Goal: Task Accomplishment & Management: Use online tool/utility

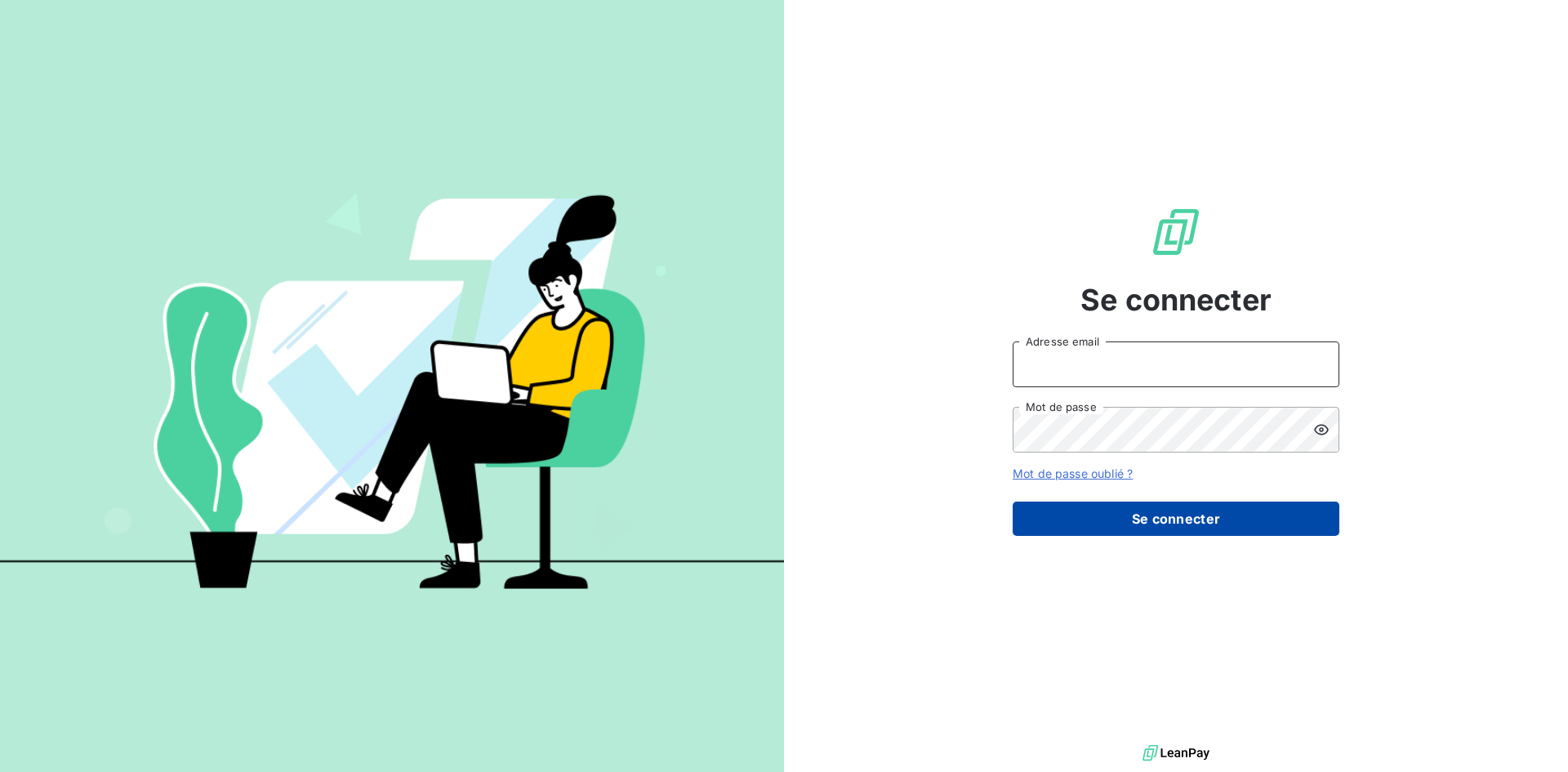
type input "[EMAIL_ADDRESS][DOMAIN_NAME]"
click at [1200, 513] on button "Se connecter" at bounding box center [1176, 519] width 327 height 34
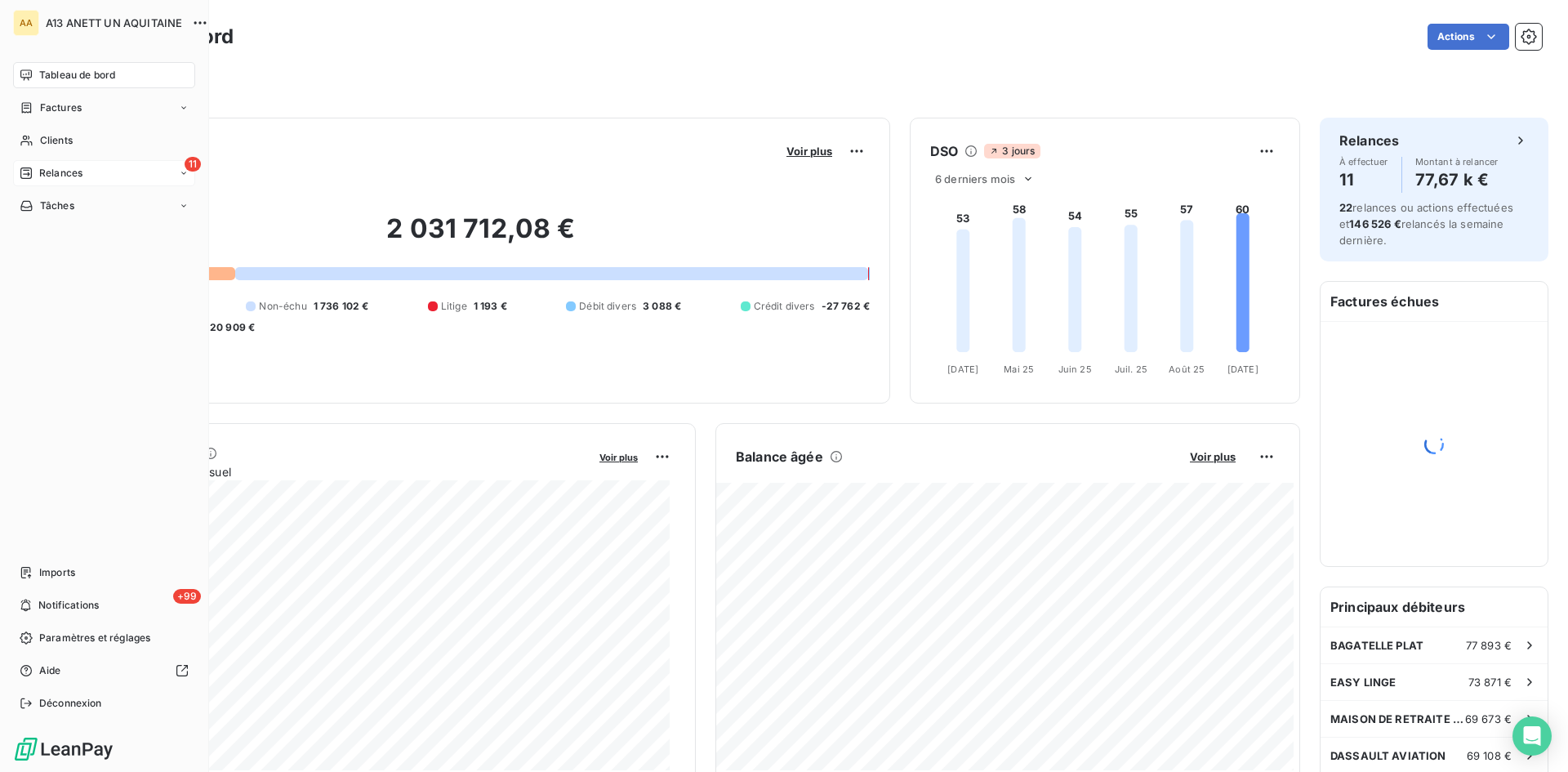
click at [65, 173] on span "Relances" at bounding box center [61, 172] width 43 height 15
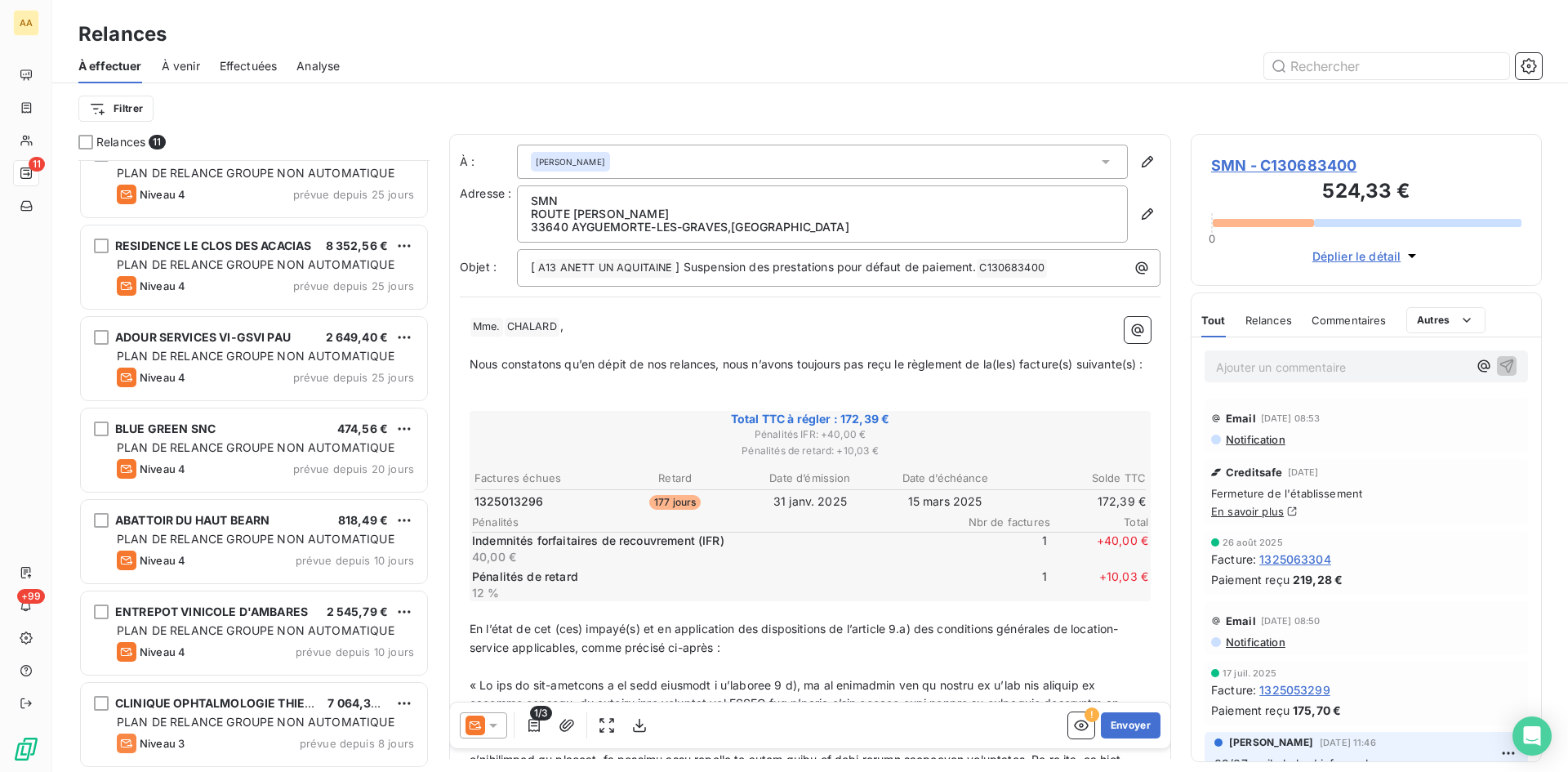
scroll to position [396, 0]
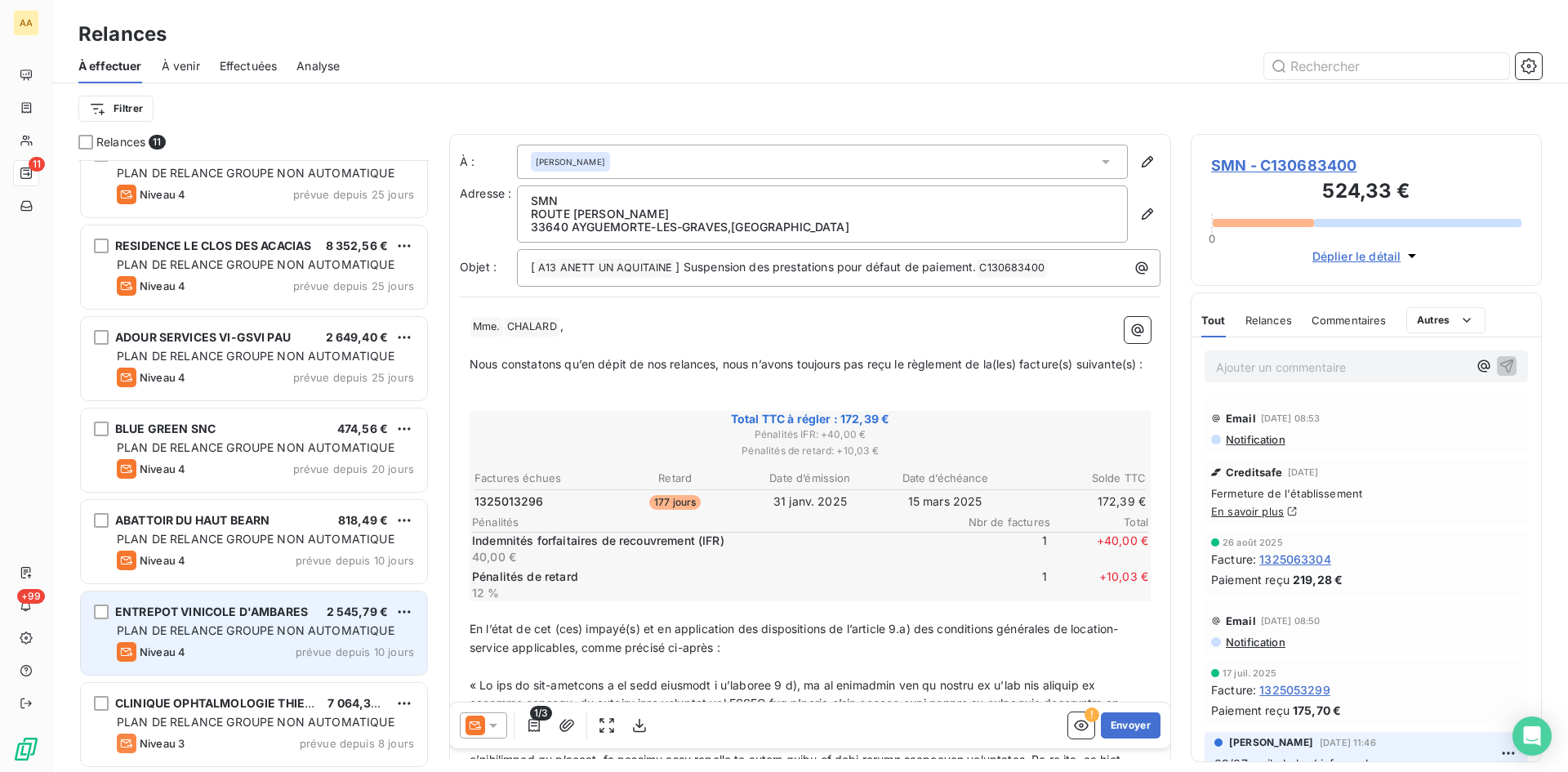
click at [257, 630] on span "PLAN DE RELANCE GROUPE NON AUTOMATIQUE" at bounding box center [256, 630] width 278 height 14
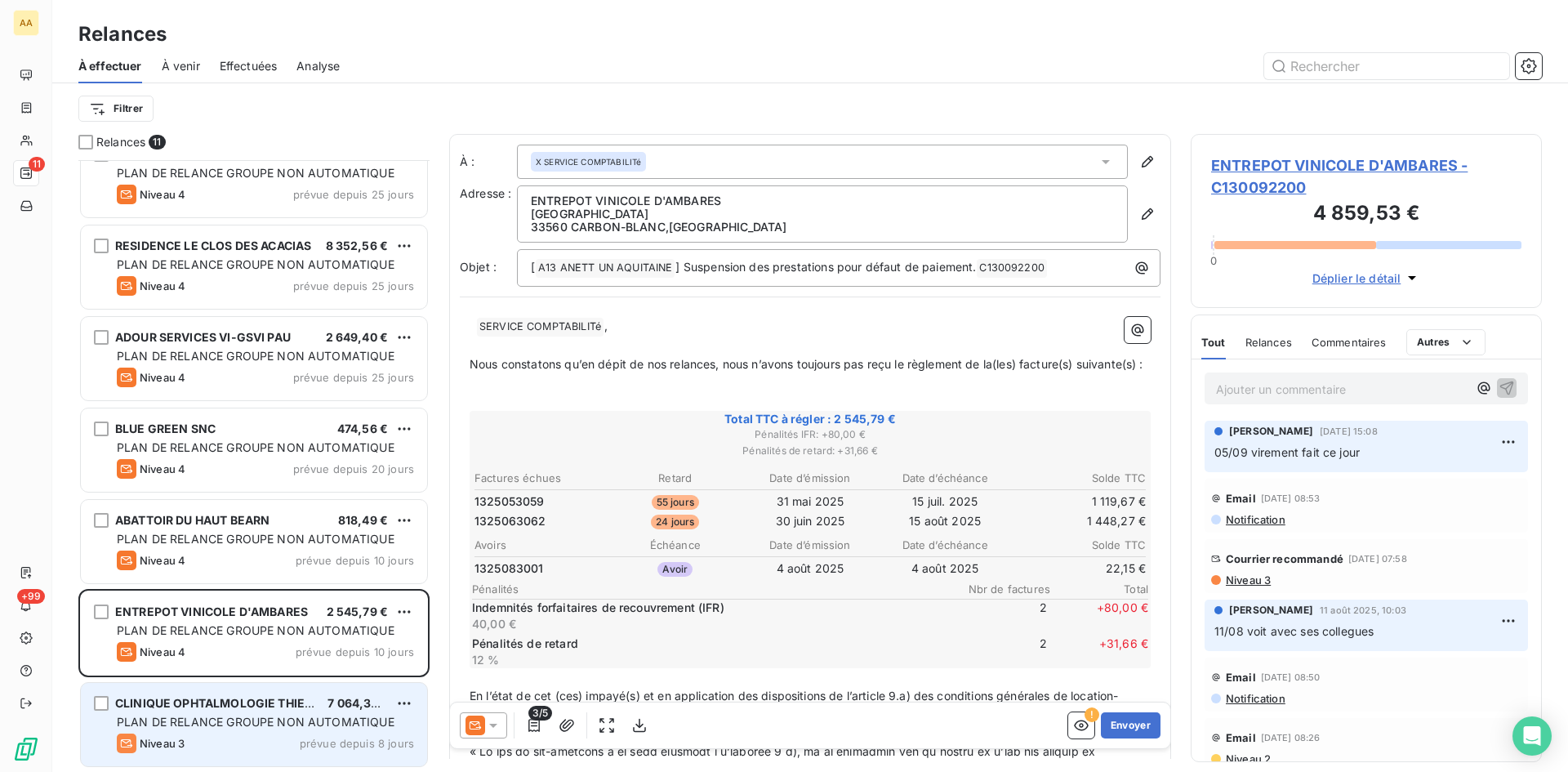
click at [234, 717] on span "PLAN DE RELANCE GROUPE NON AUTOMATIQUE" at bounding box center [256, 722] width 278 height 14
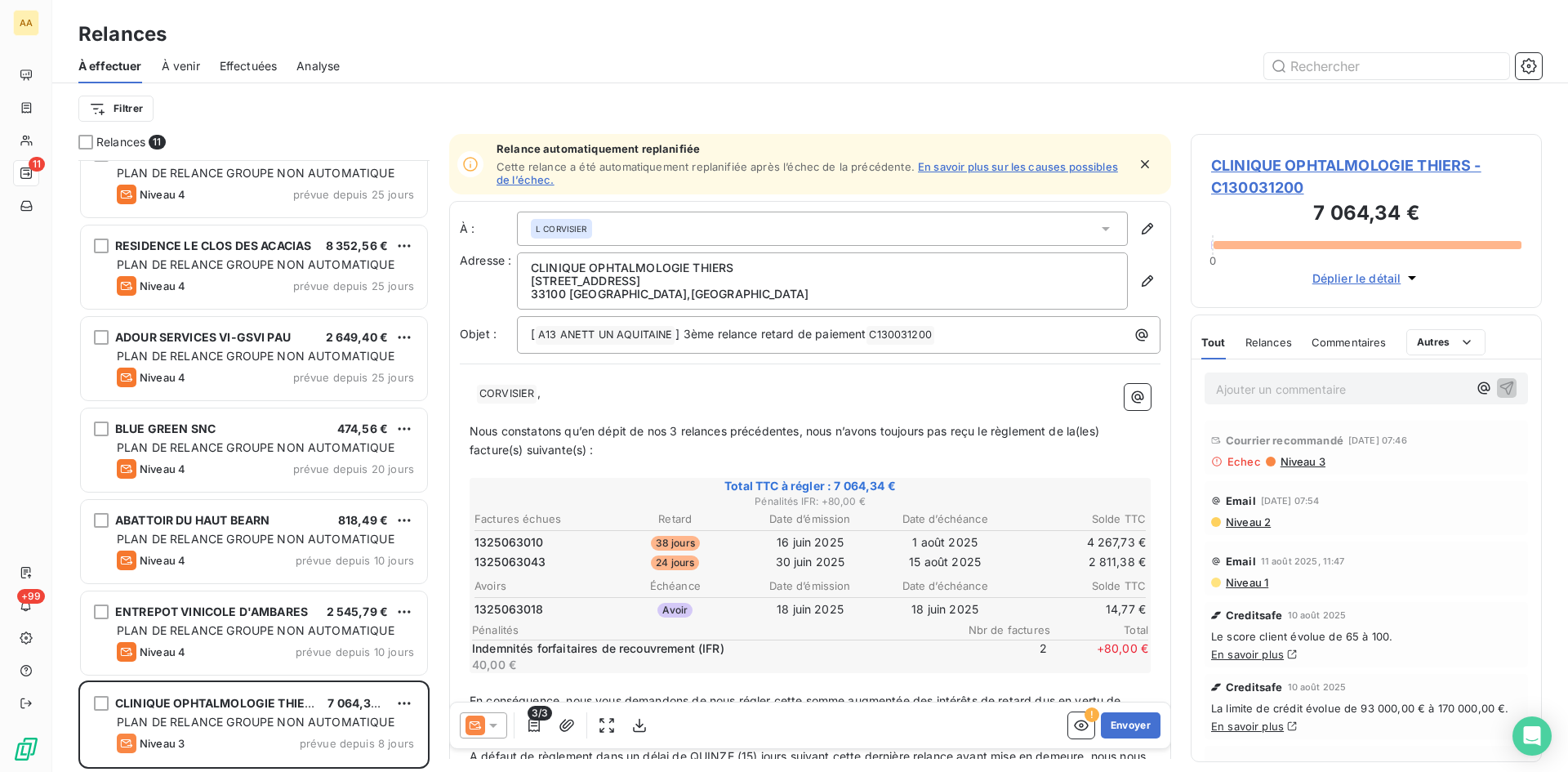
click at [1102, 227] on icon at bounding box center [1106, 229] width 9 height 4
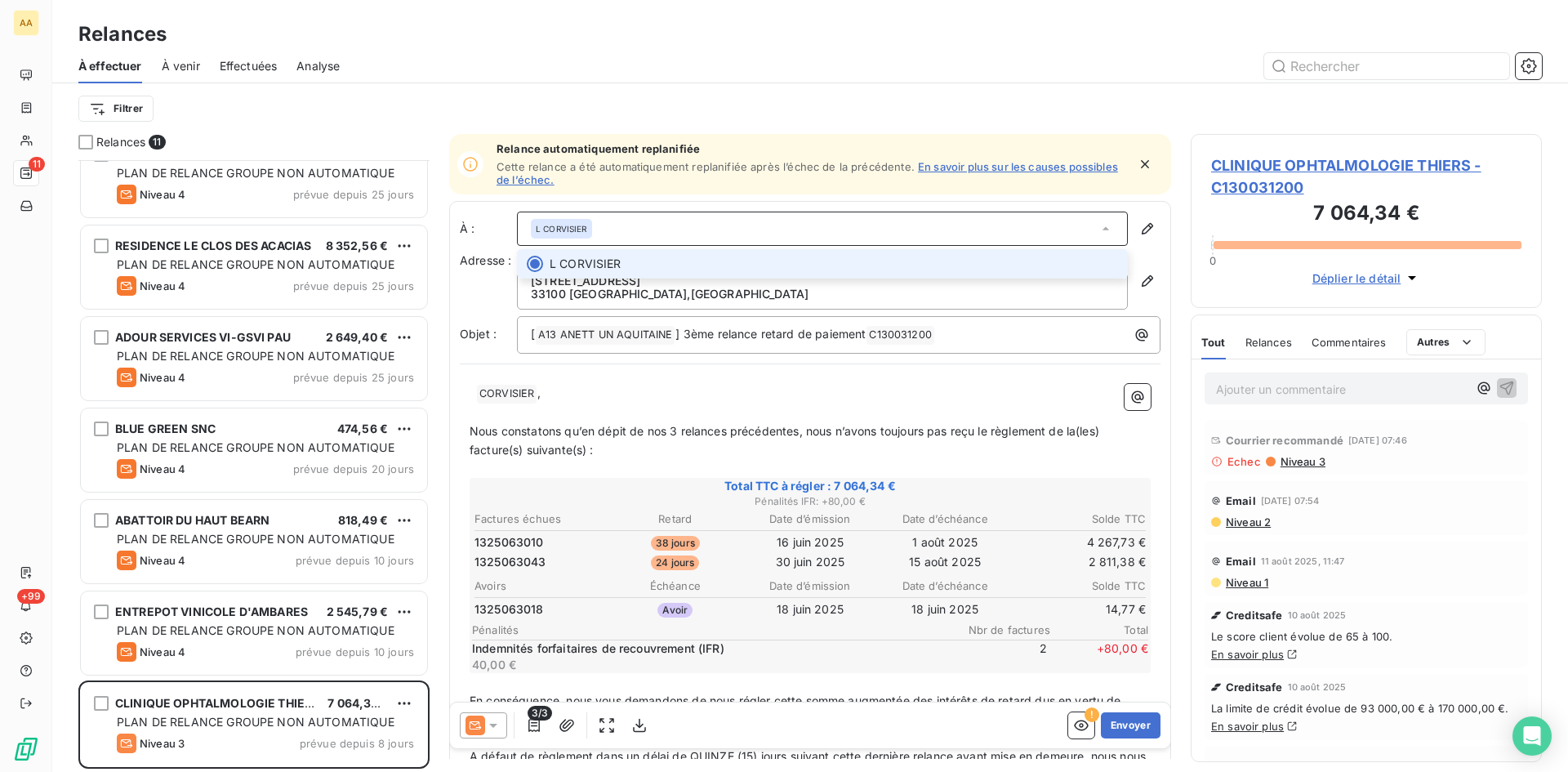
click at [1097, 227] on icon at bounding box center [1105, 229] width 16 height 16
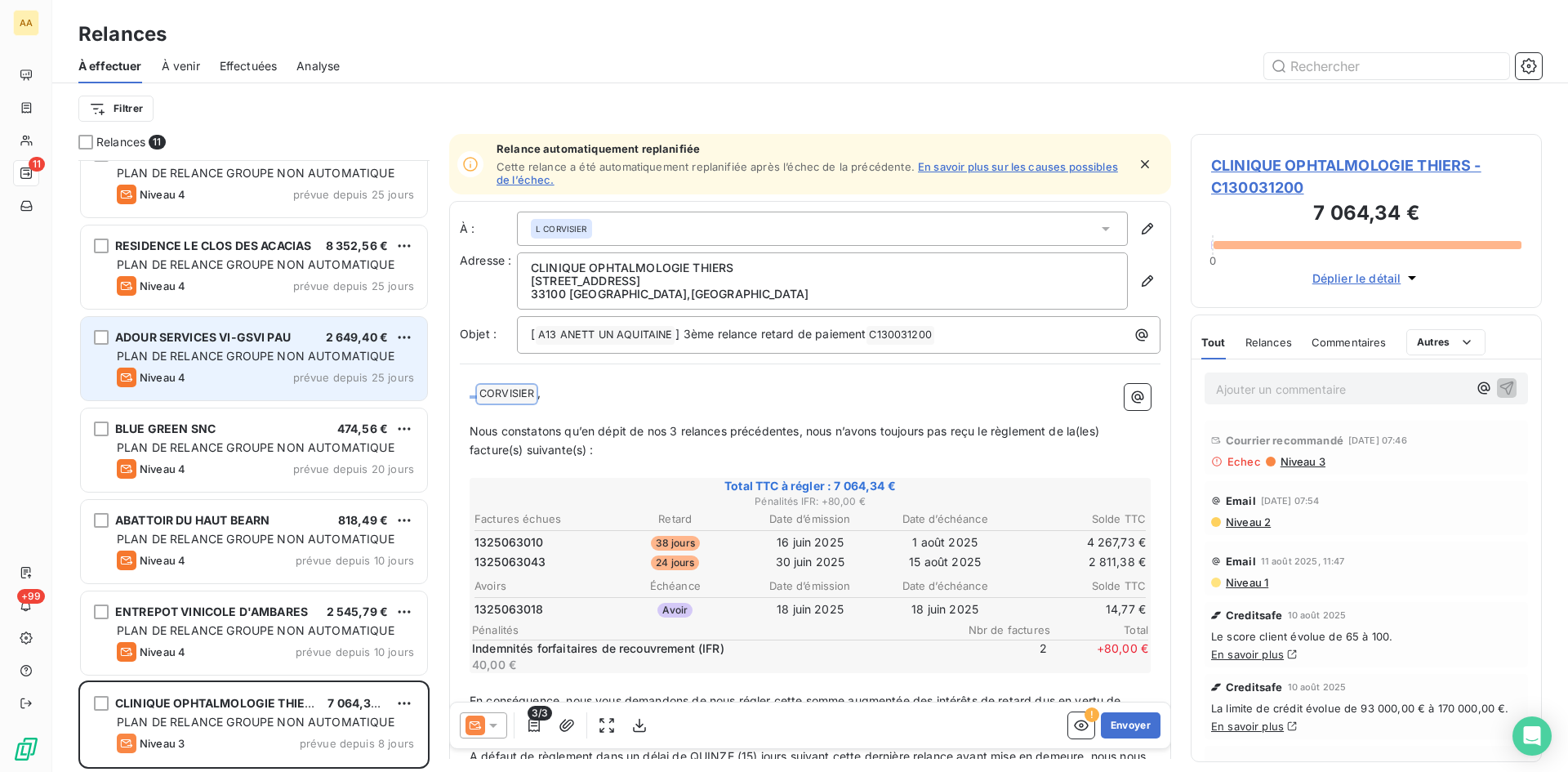
drag, startPoint x: 577, startPoint y: 398, endPoint x: 391, endPoint y: 394, distance: 186.0
click at [391, 394] on div "Relances 11 MAISON DE RETRAITE TERRE NEGRE 53 991,54 € PLAN DE RELANCE GROUPE N…" at bounding box center [810, 453] width 1516 height 638
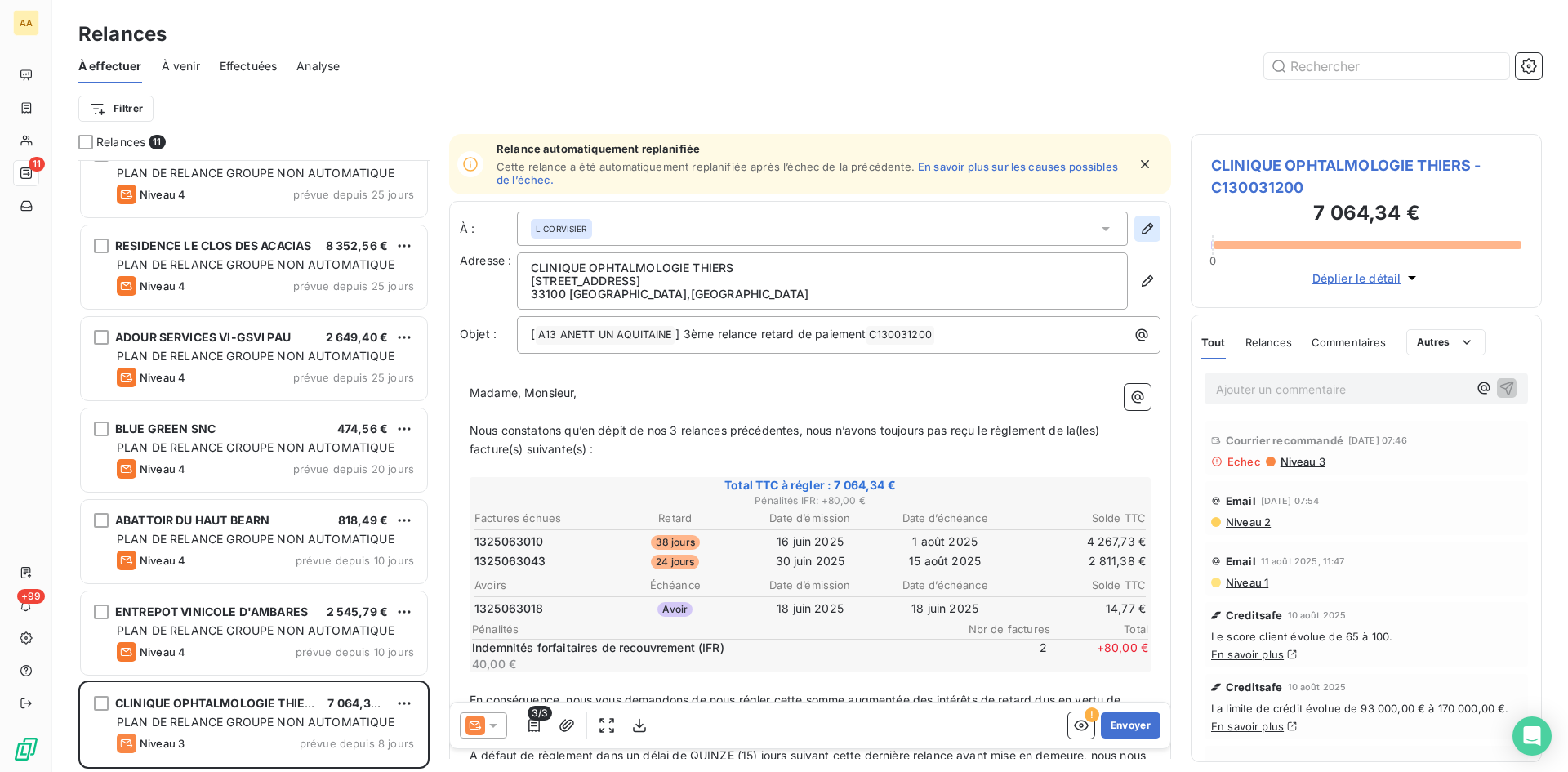
click at [1139, 223] on icon "button" at bounding box center [1147, 229] width 16 height 16
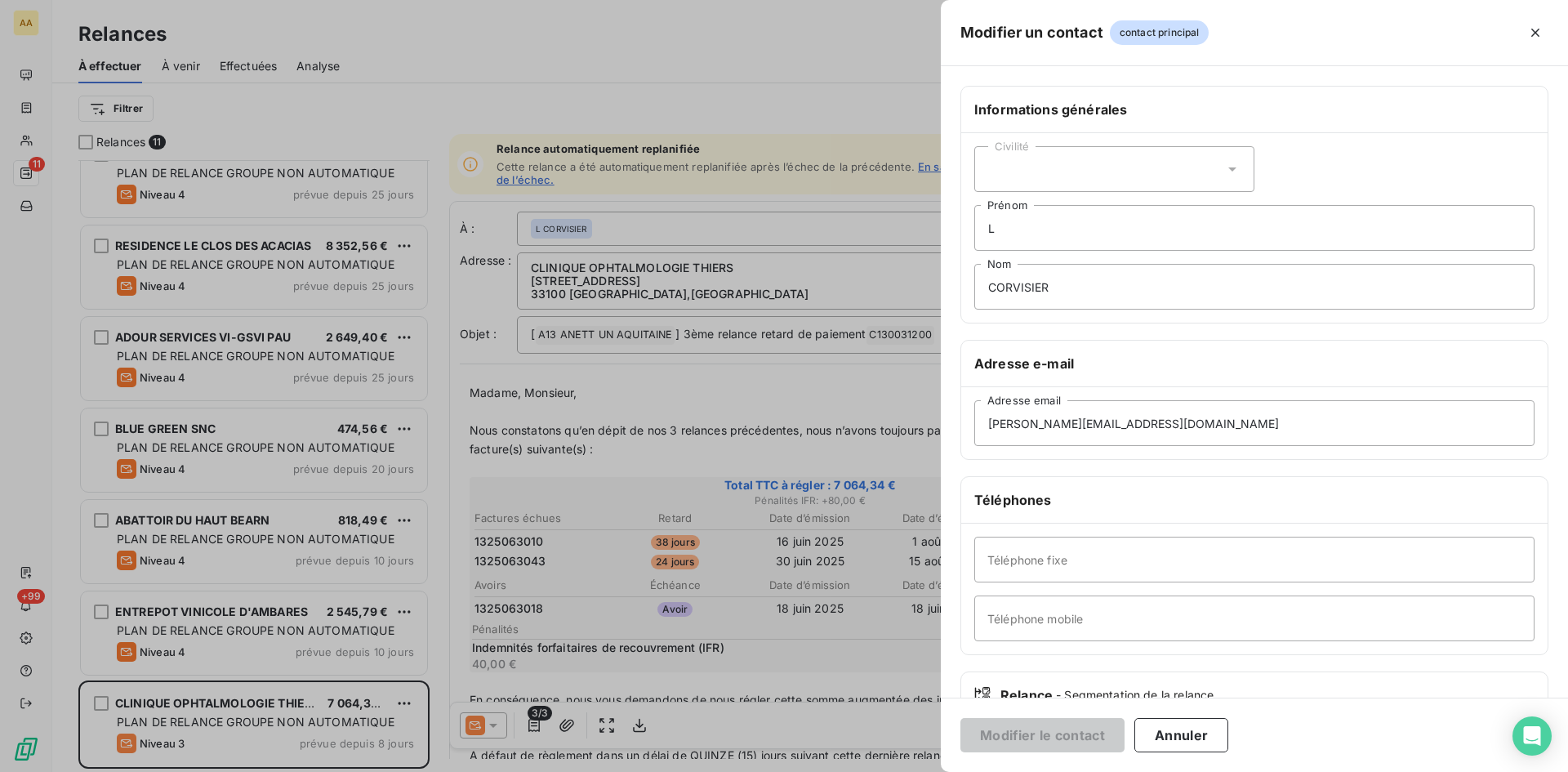
click at [1250, 701] on div "Modifier le contact Annuler" at bounding box center [1254, 734] width 628 height 74
click at [1536, 34] on icon "button" at bounding box center [1536, 33] width 9 height 9
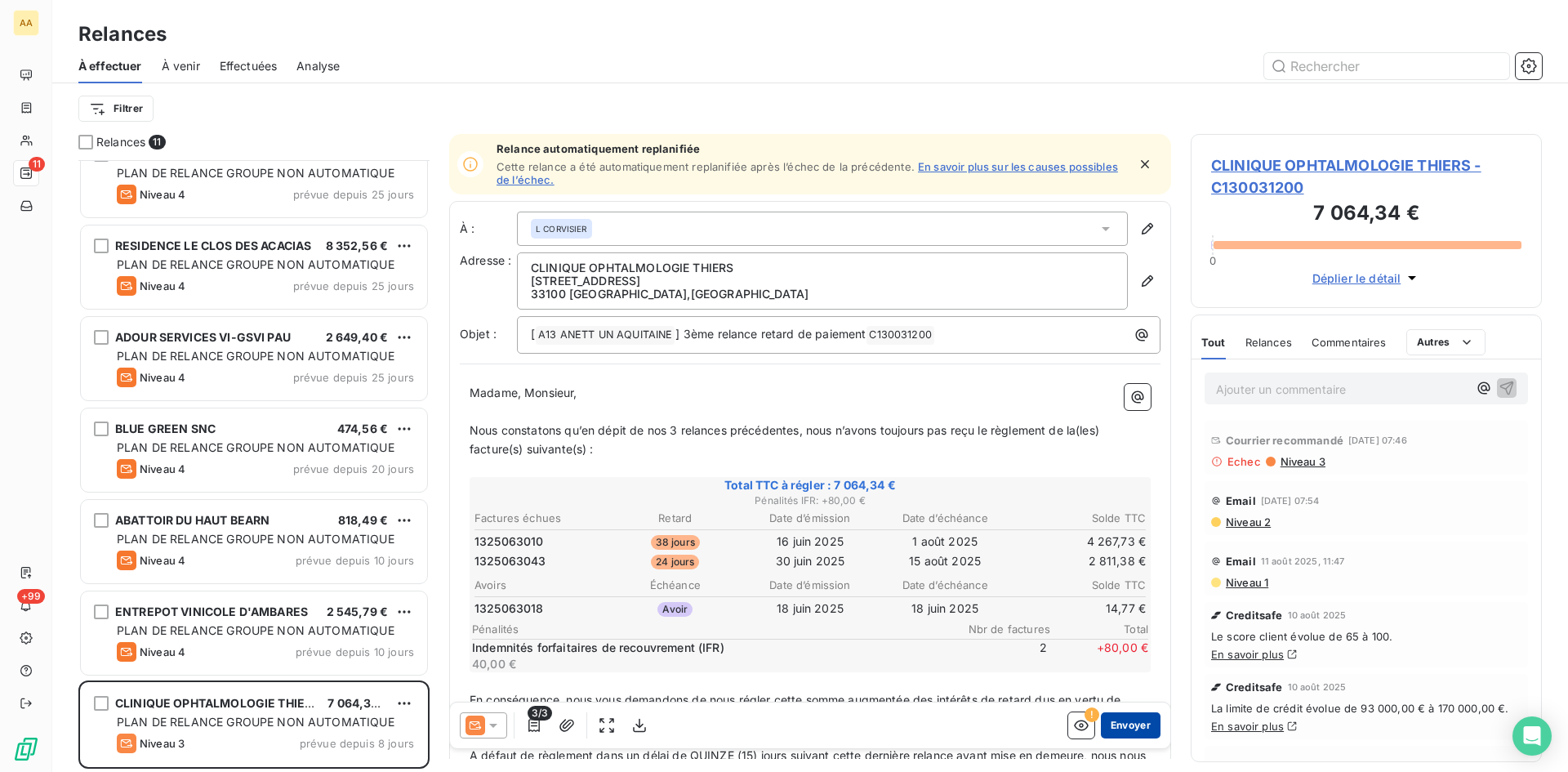
click at [1110, 726] on button "Envoyer" at bounding box center [1131, 725] width 60 height 26
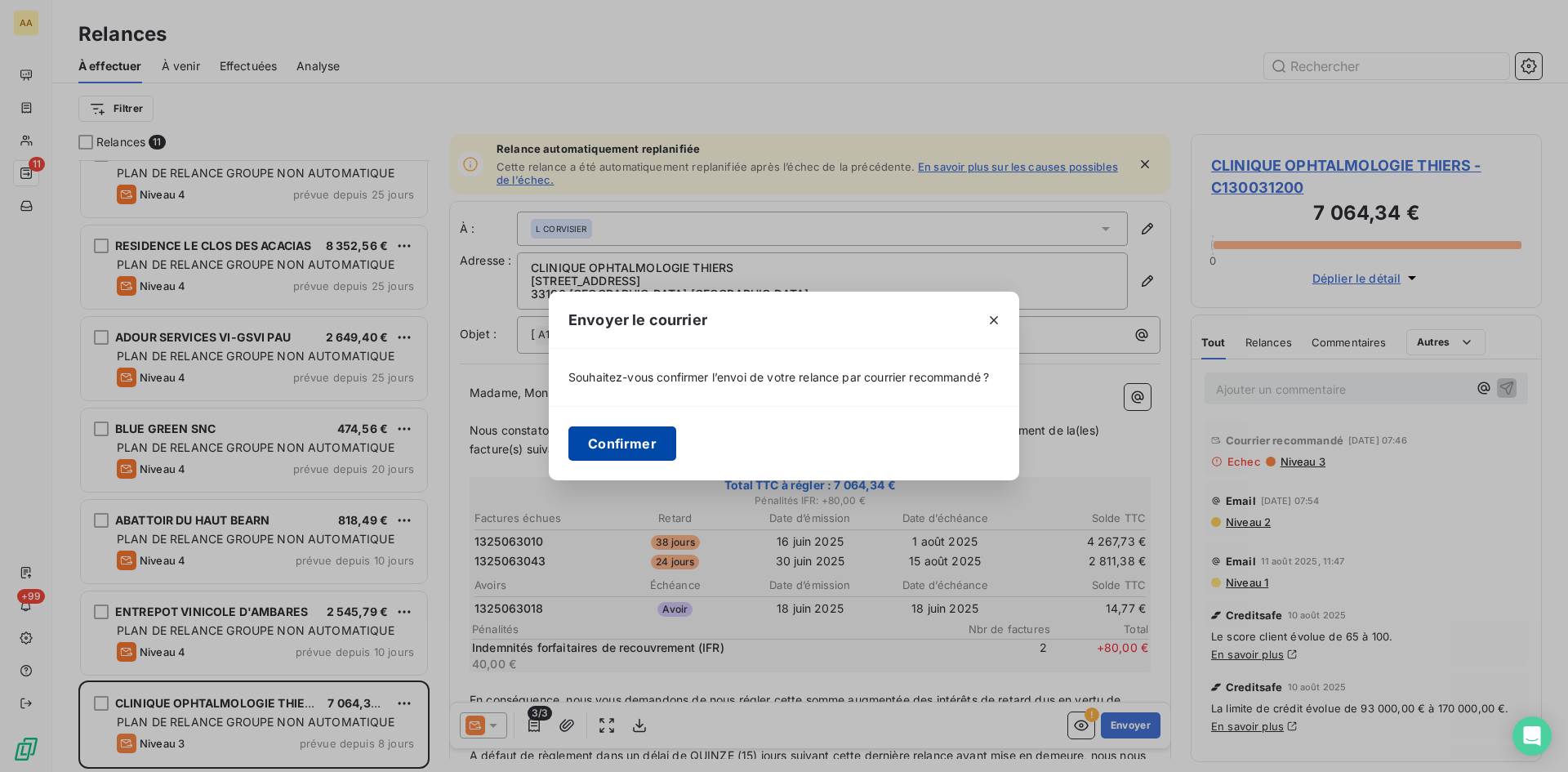
click at [623, 439] on button "Confirmer" at bounding box center [622, 444] width 107 height 34
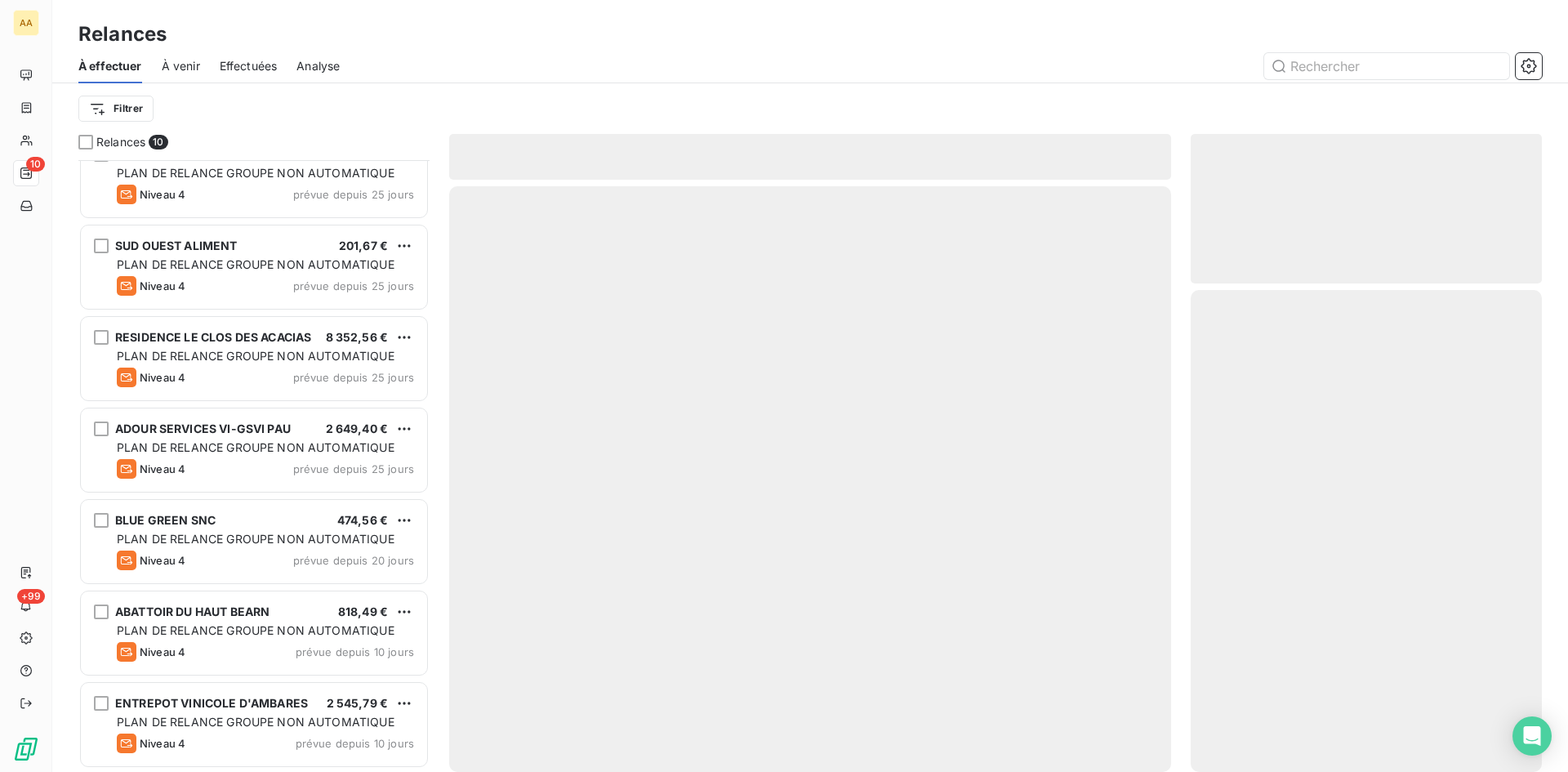
scroll to position [303, 0]
